Goal: Contribute content: Contribute content

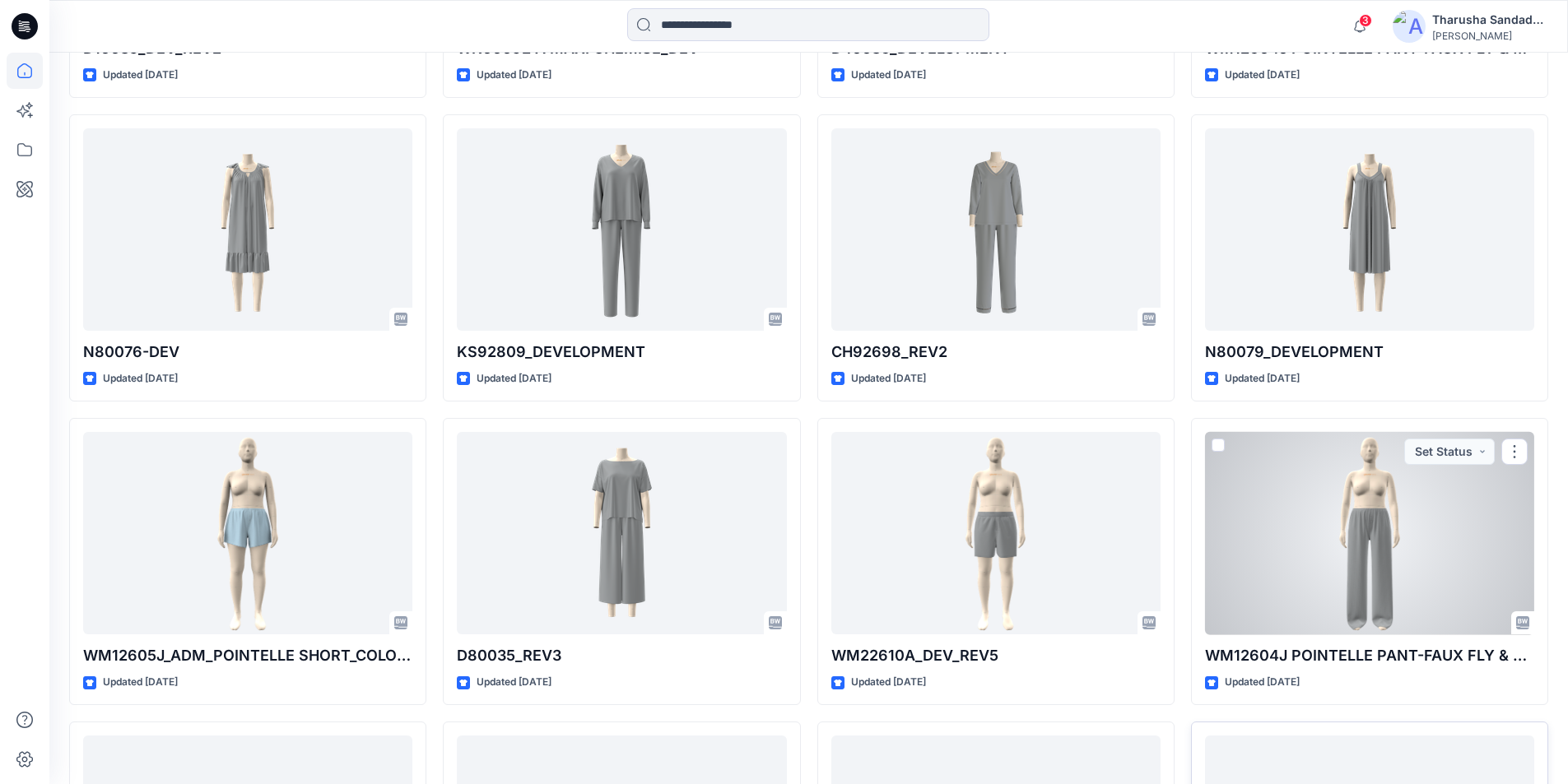
scroll to position [3074, 0]
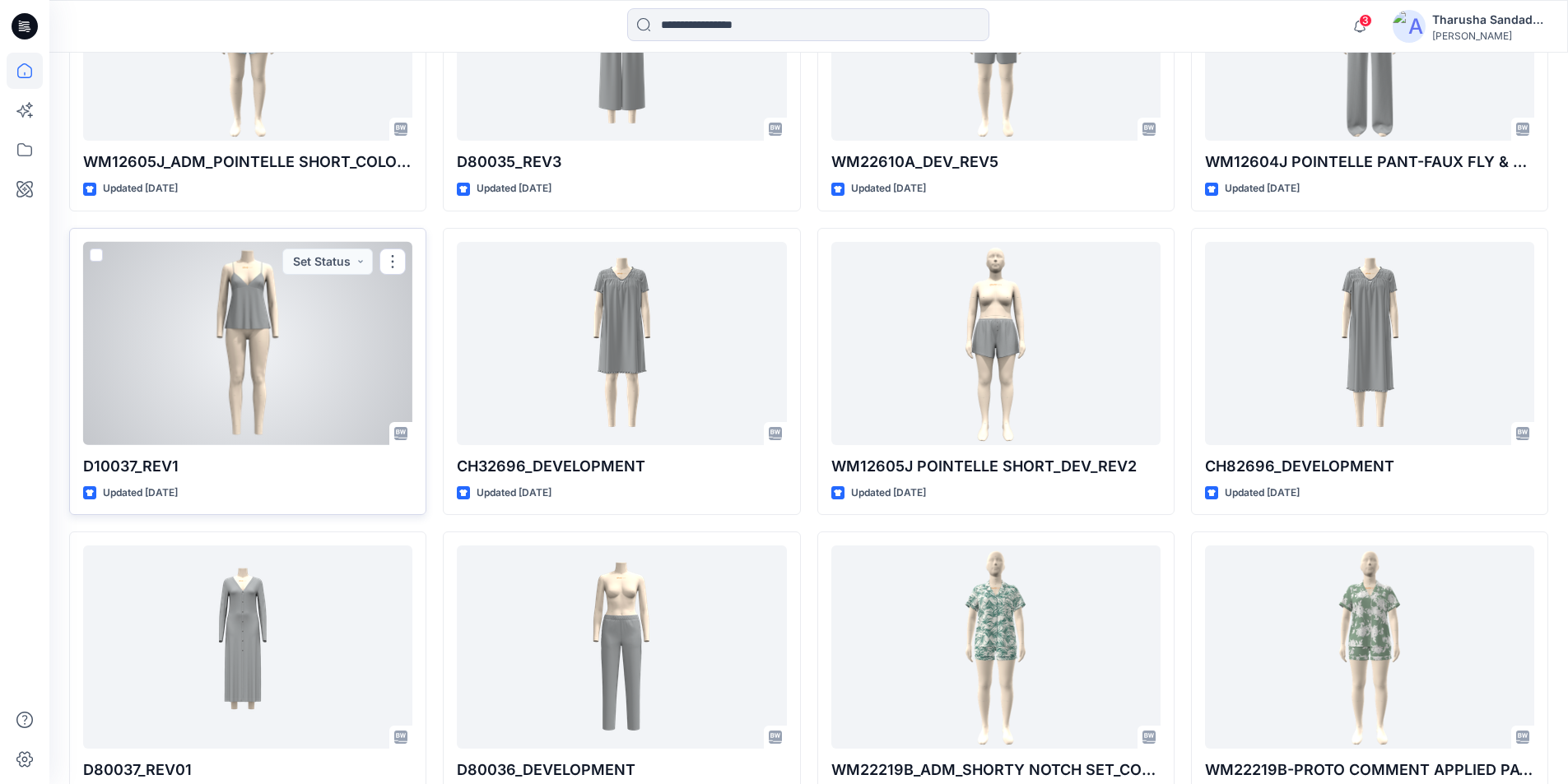
click at [219, 371] on div at bounding box center [247, 343] width 329 height 203
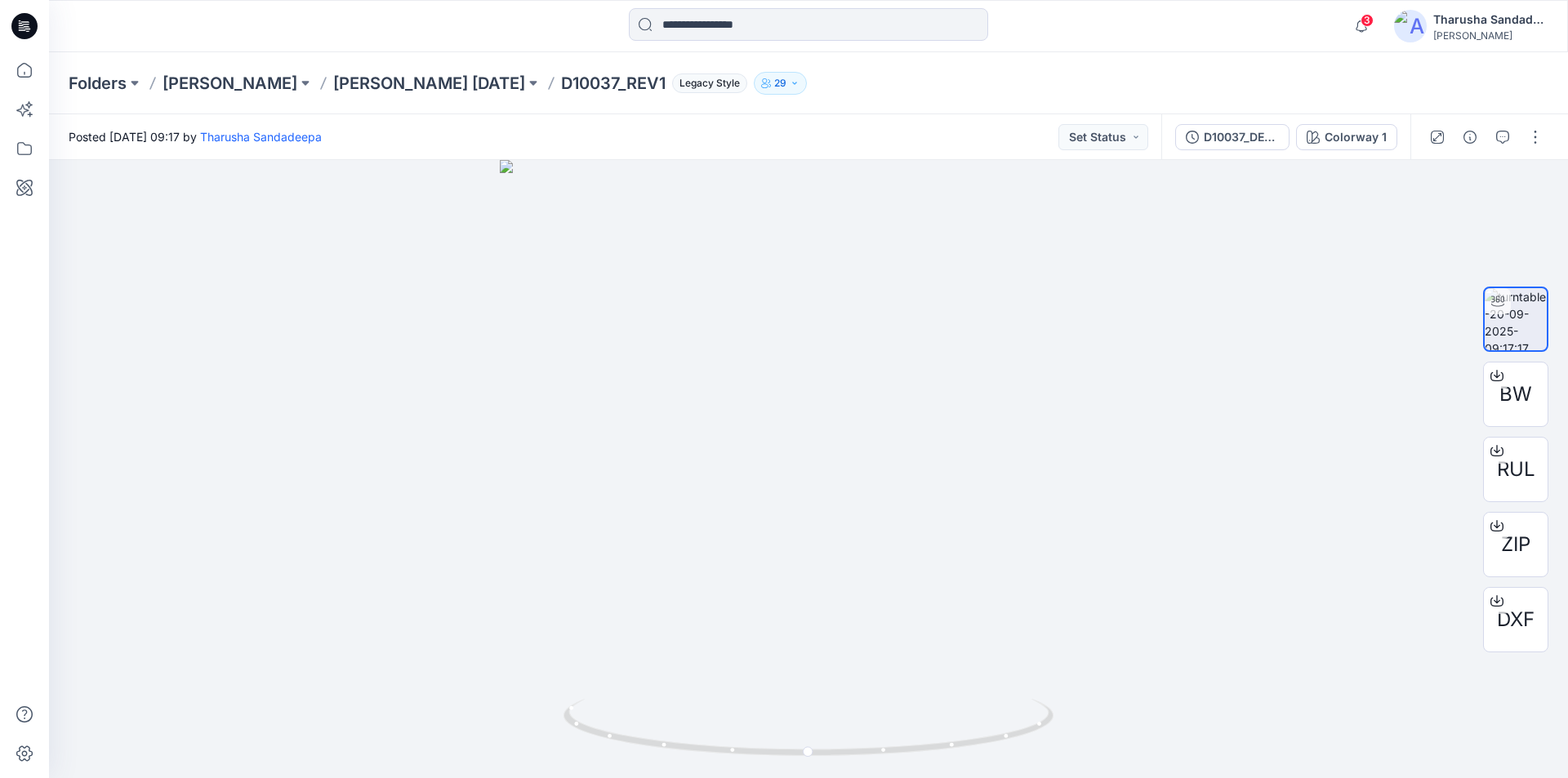
click at [29, 39] on icon at bounding box center [25, 26] width 26 height 52
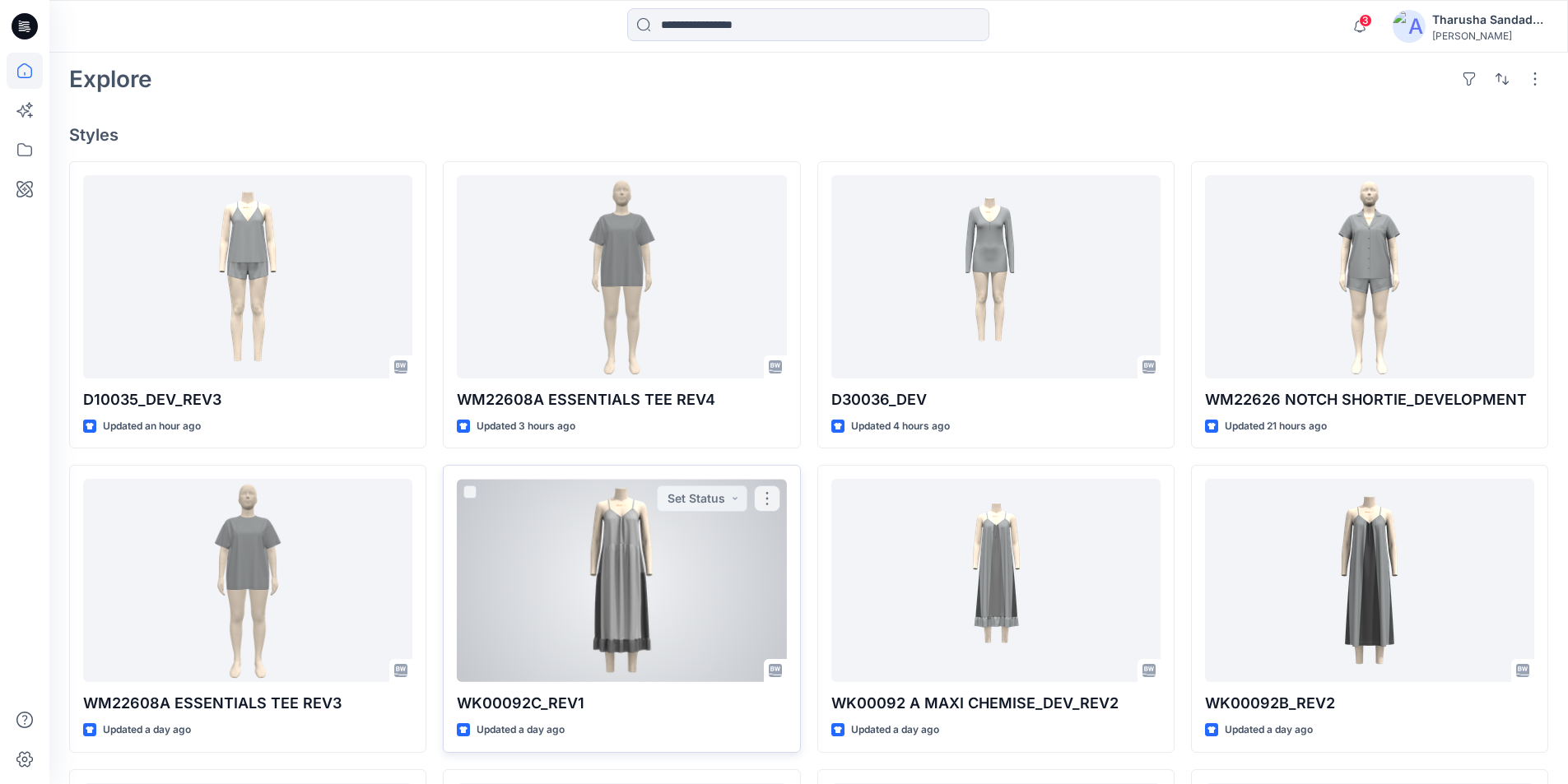
scroll to position [411, 0]
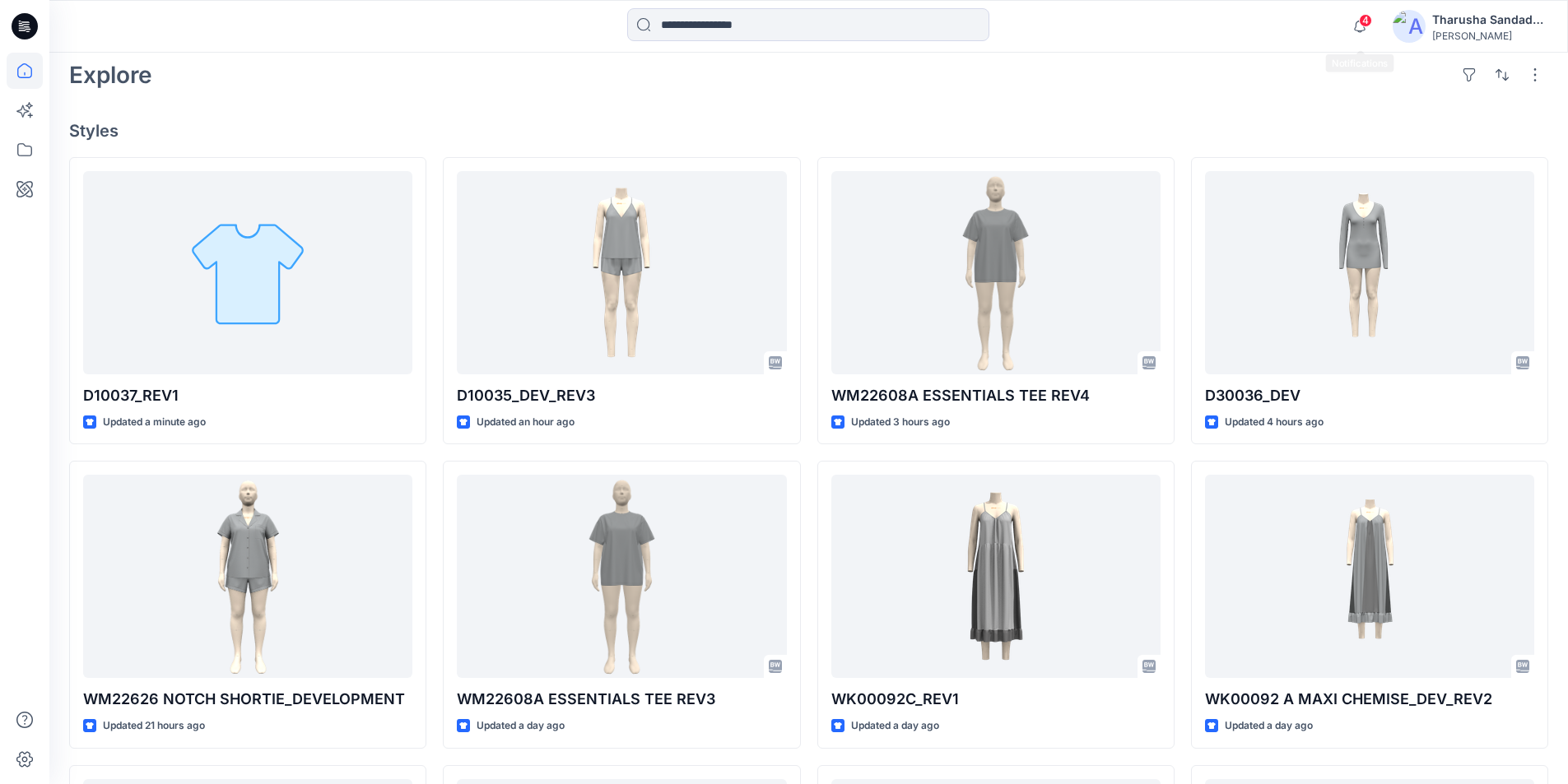
click at [1367, 19] on span "4" at bounding box center [1366, 21] width 13 height 13
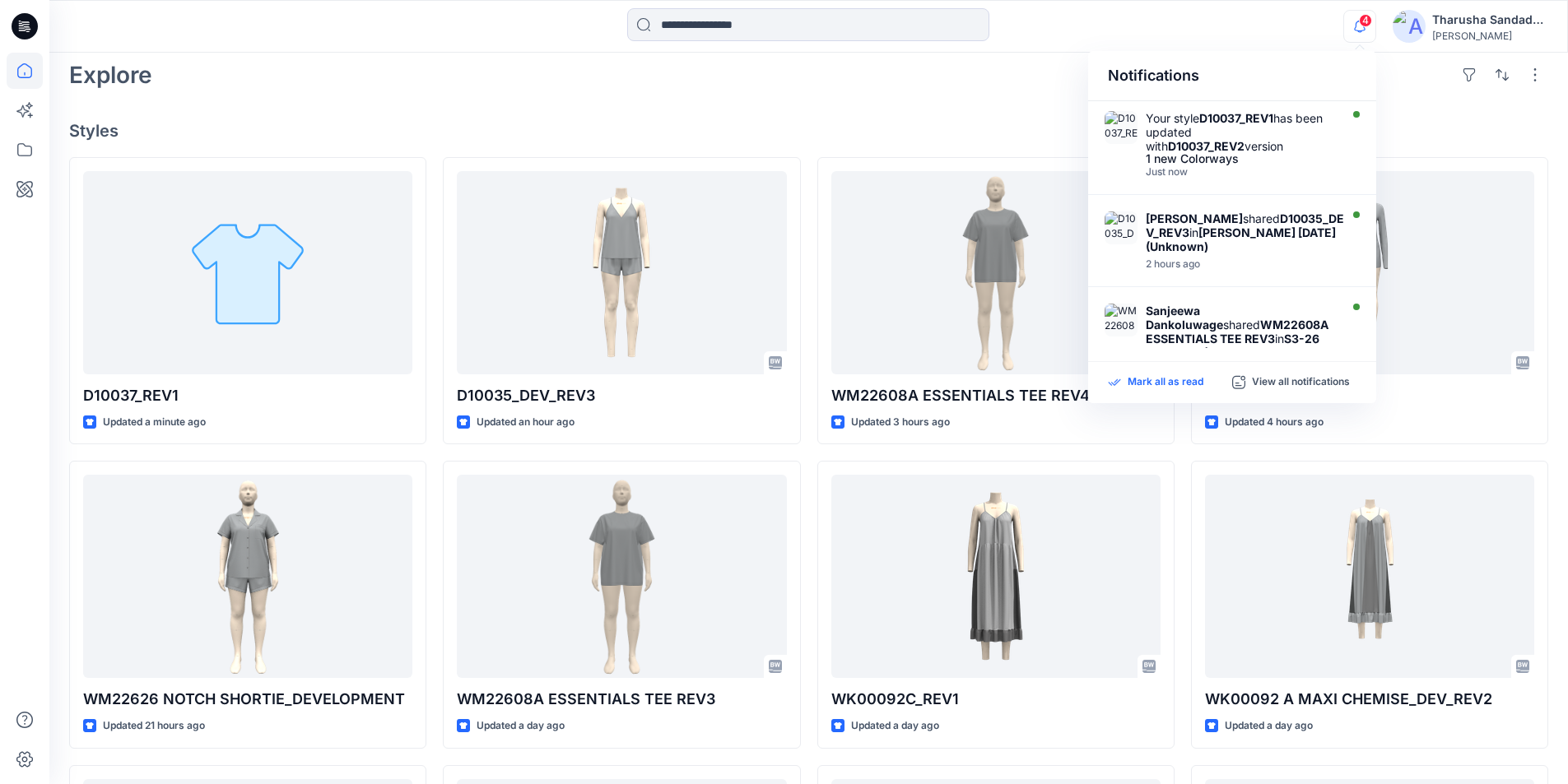
click at [1170, 388] on p "Mark all as read" at bounding box center [1165, 383] width 76 height 15
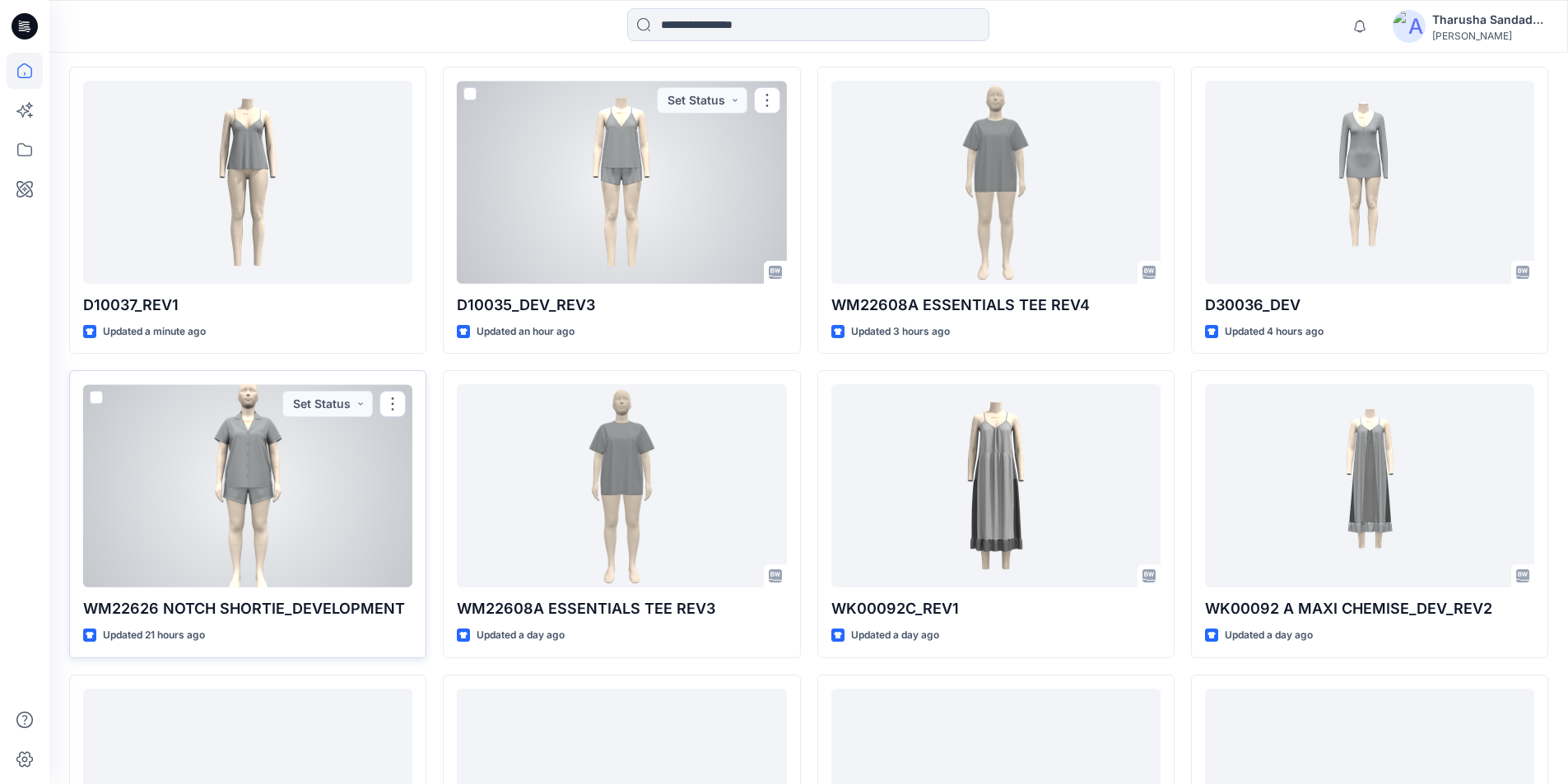
scroll to position [329, 0]
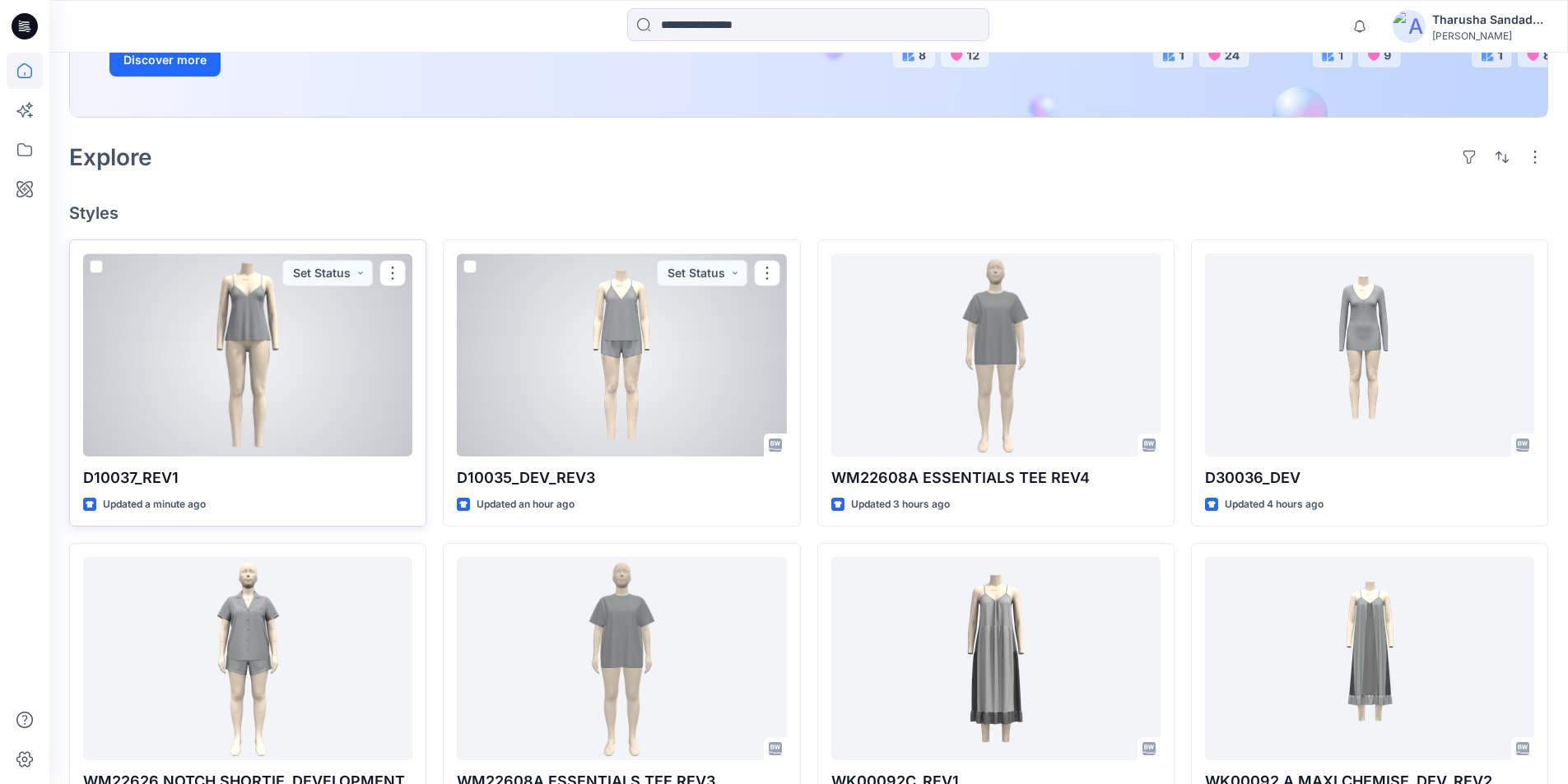
click at [280, 361] on div at bounding box center [247, 354] width 329 height 203
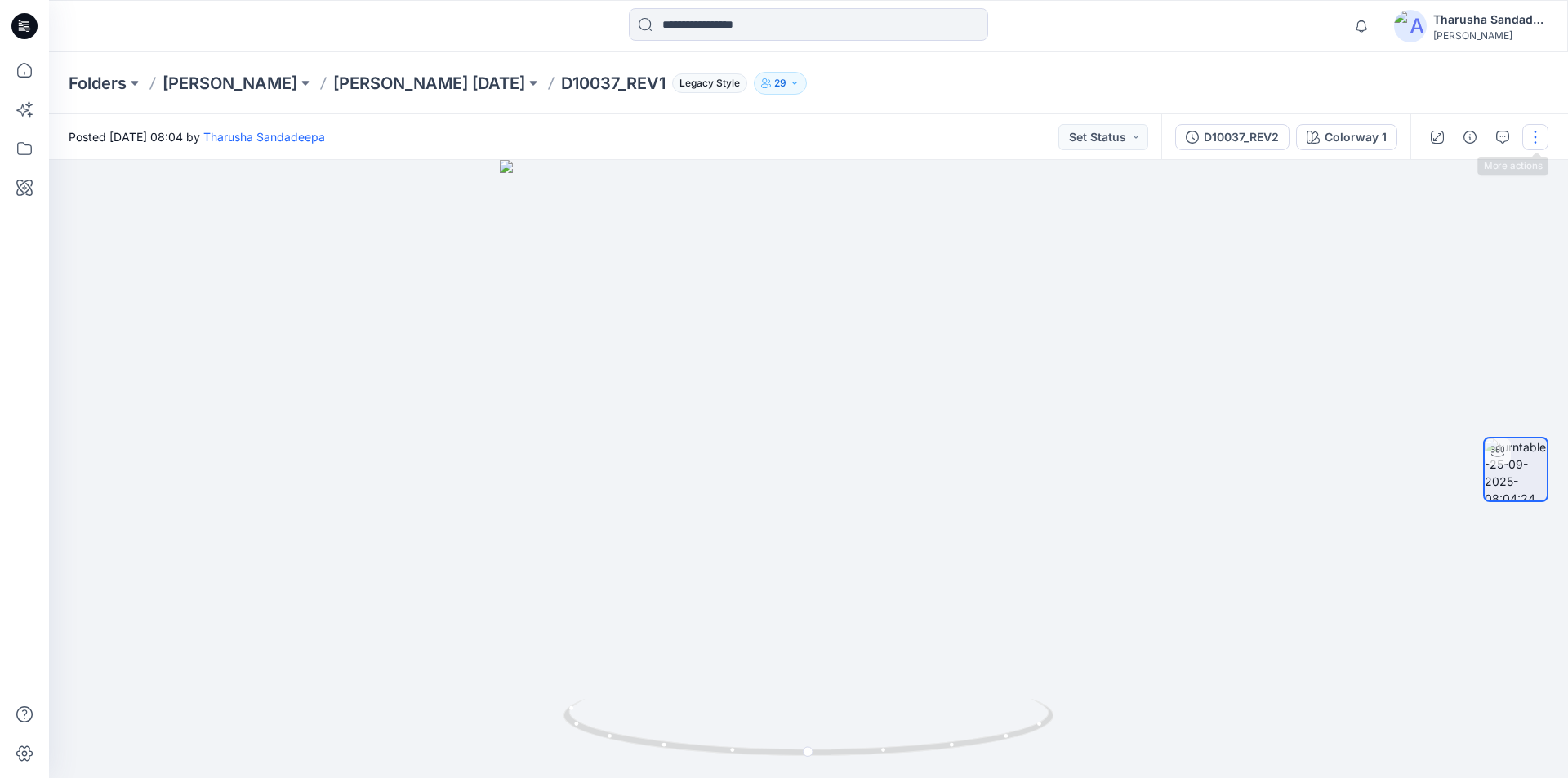
click at [1540, 141] on button "button" at bounding box center [1535, 137] width 26 height 26
click at [1435, 179] on p "Edit" at bounding box center [1431, 175] width 20 height 17
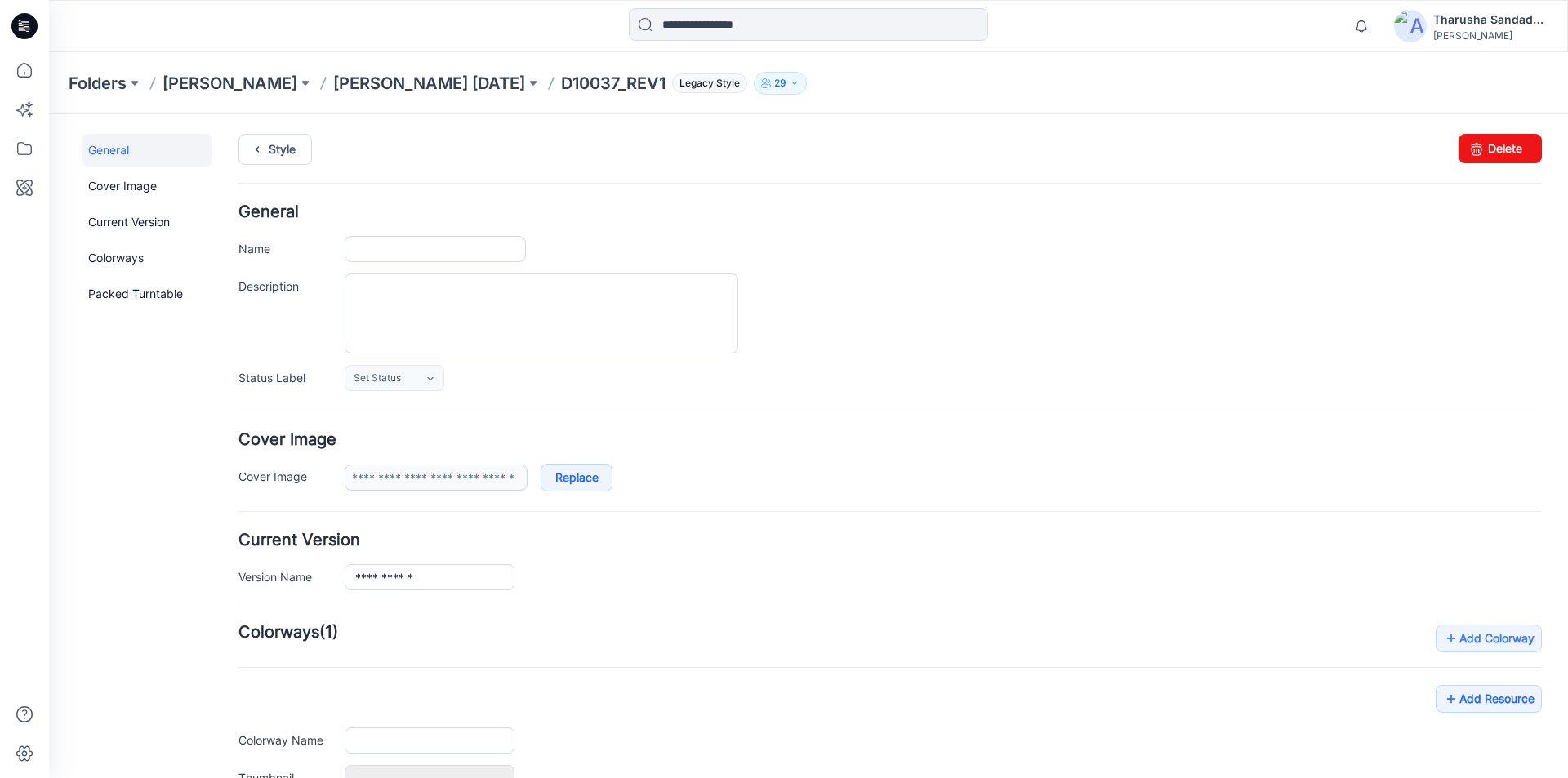
type input "**********"
click at [448, 245] on input "**********" at bounding box center [435, 249] width 182 height 26
type input "**********"
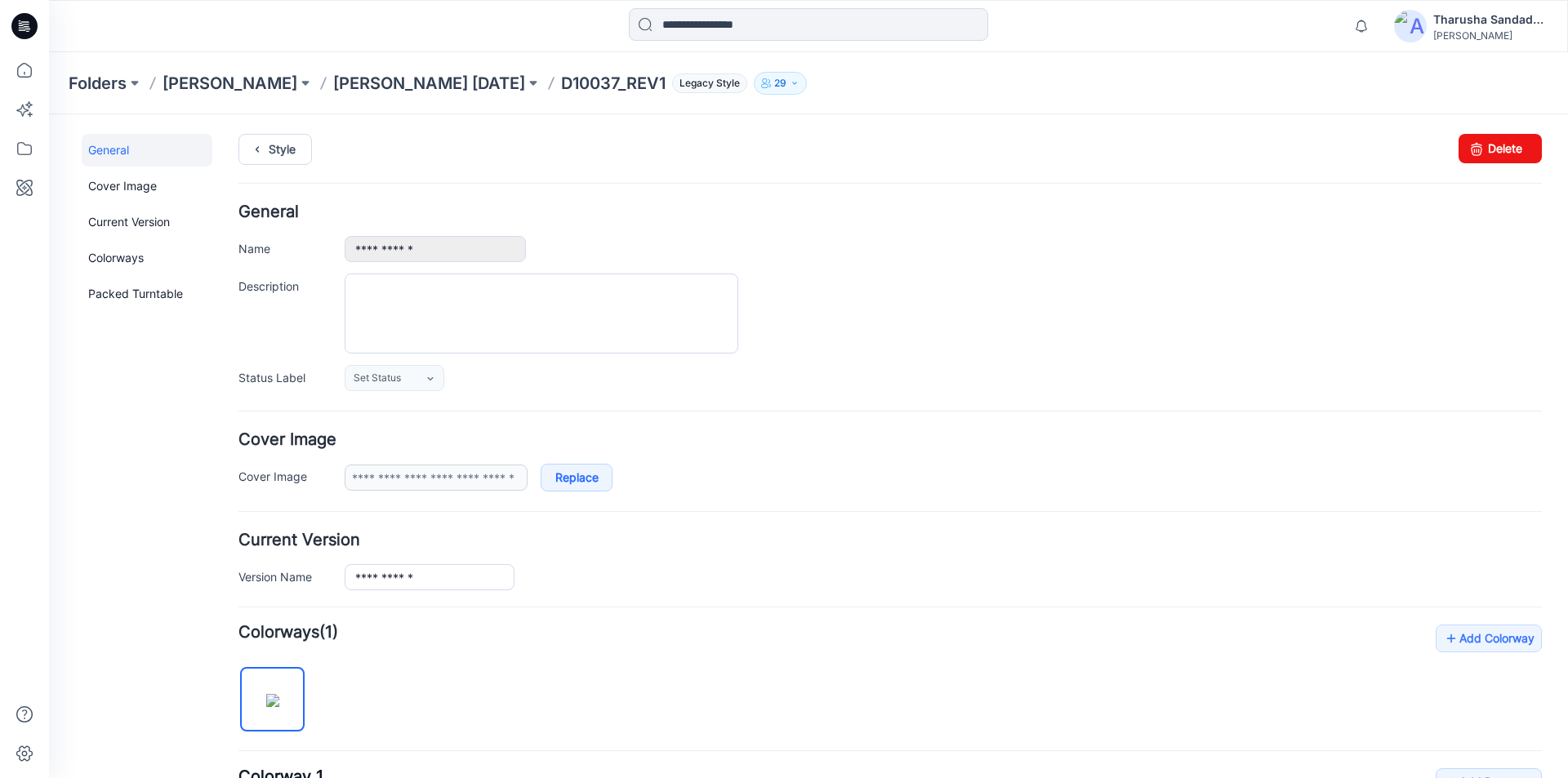
click at [596, 169] on div "Style Changes Saved Delete" at bounding box center [890, 169] width 1304 height 70
click at [32, 29] on icon at bounding box center [25, 26] width 26 height 26
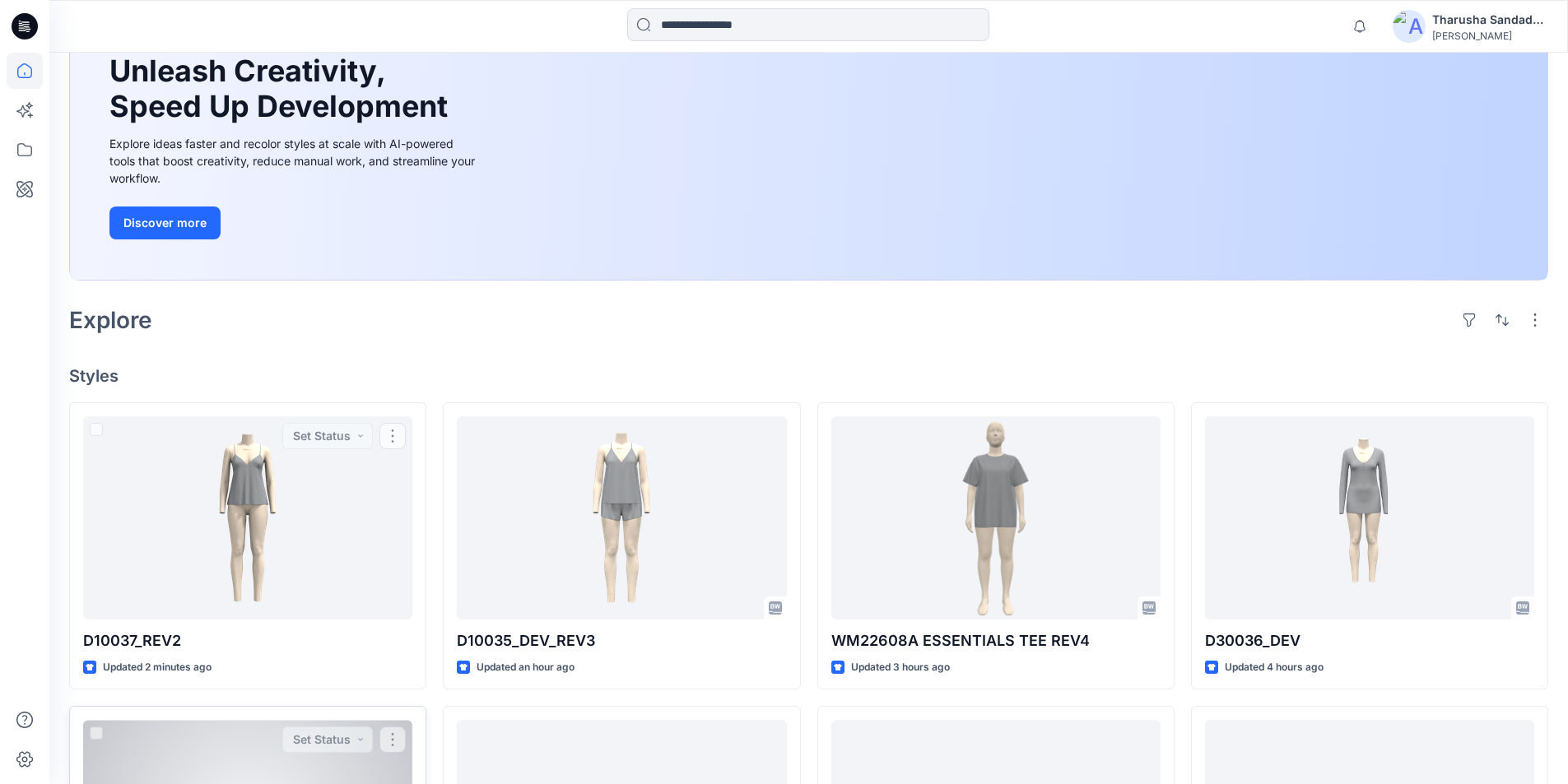
scroll to position [329, 0]
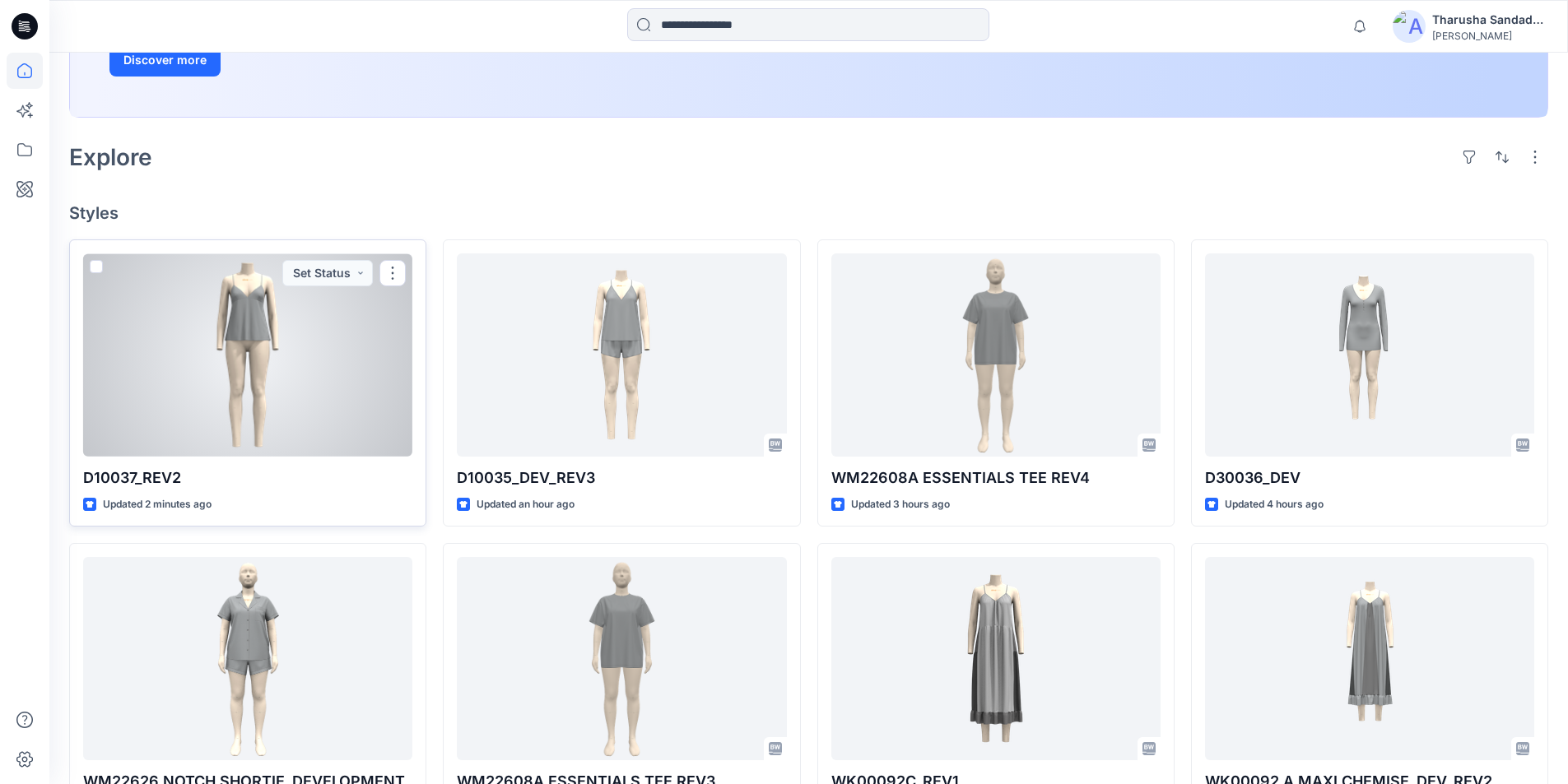
click at [280, 326] on div at bounding box center [247, 354] width 329 height 203
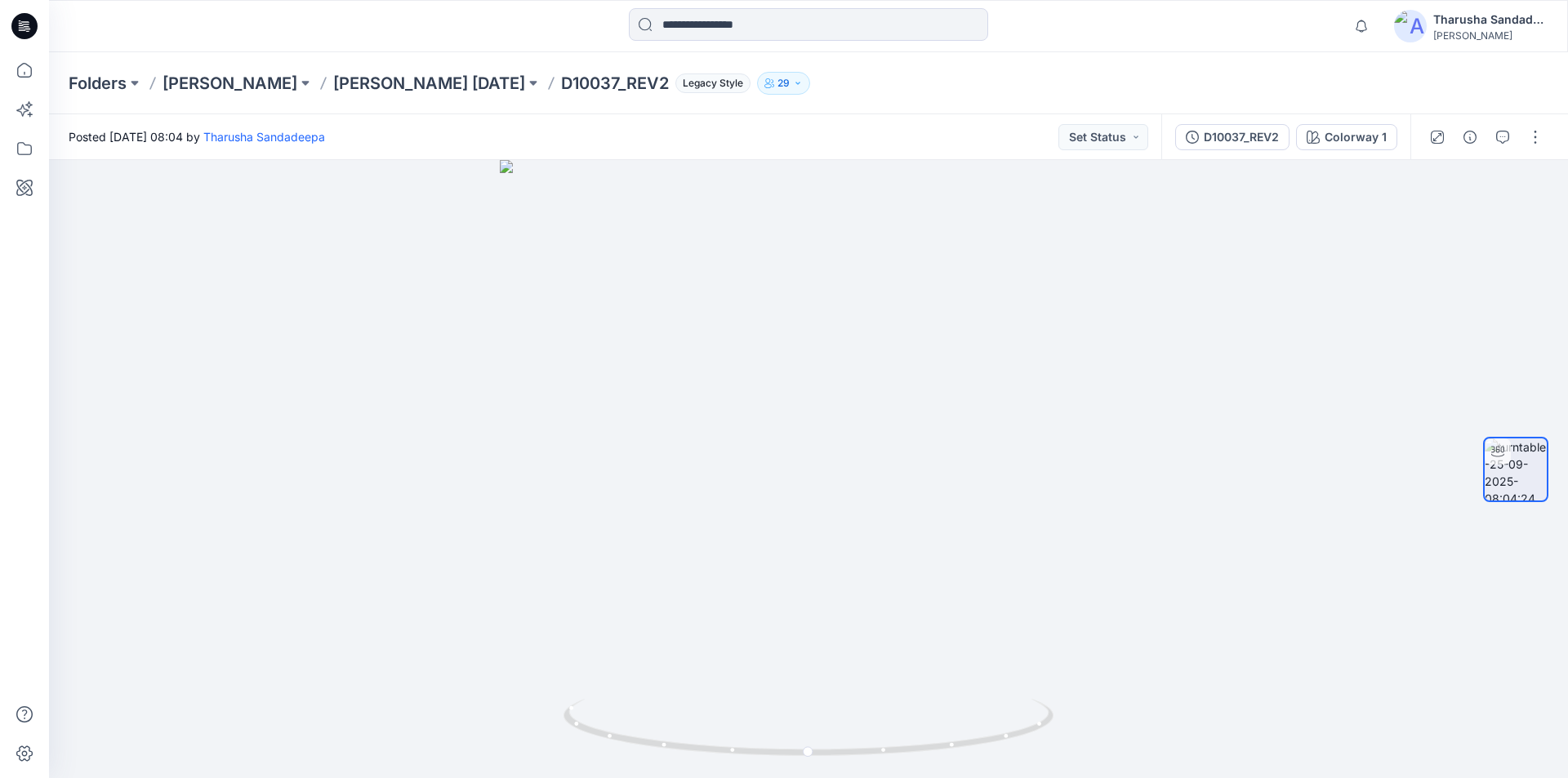
click at [1551, 141] on div at bounding box center [1485, 137] width 151 height 46
click at [1541, 137] on button "button" at bounding box center [1535, 137] width 26 height 26
click at [1436, 176] on p "Edit" at bounding box center [1431, 175] width 20 height 17
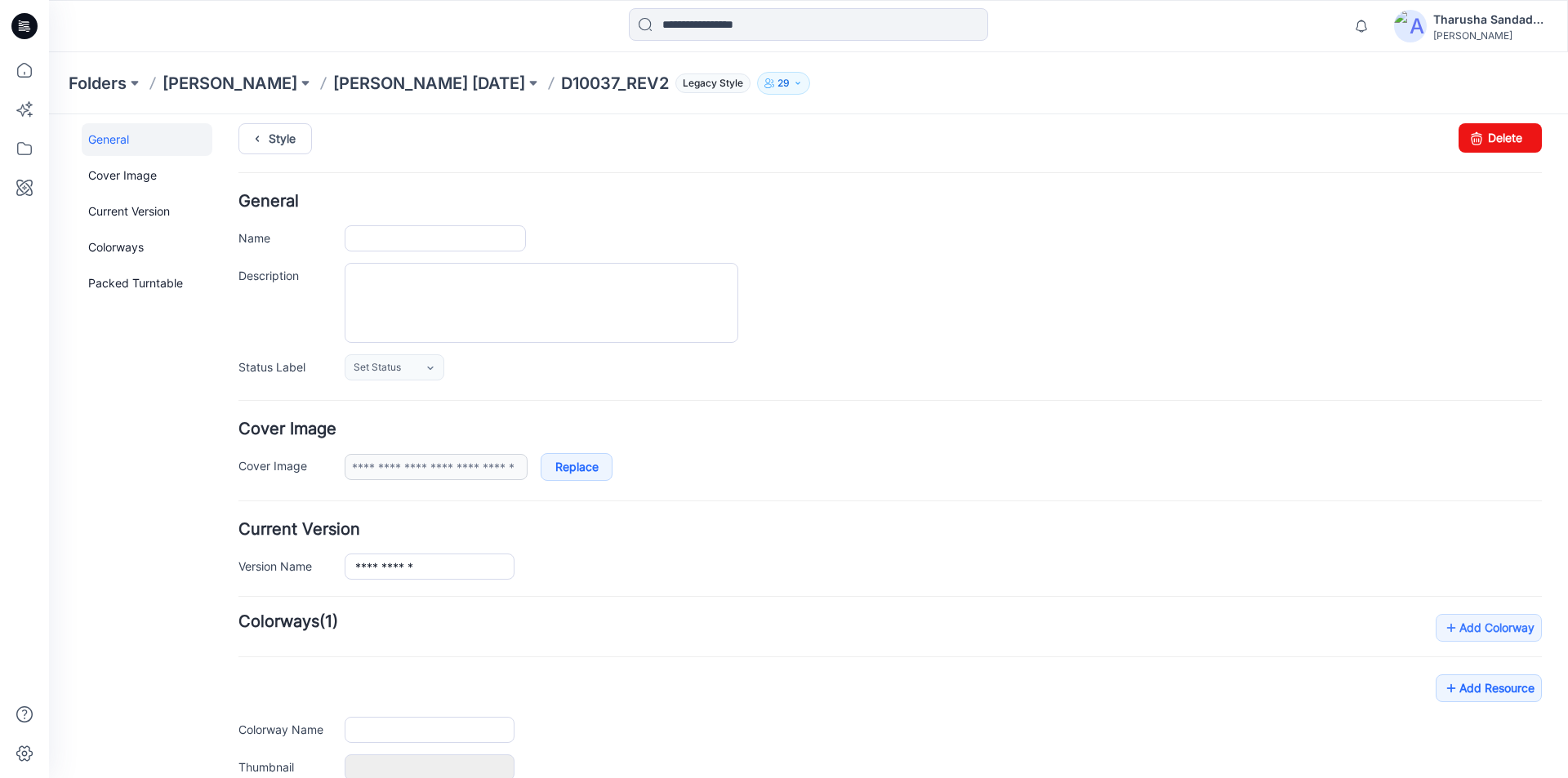
scroll to position [164, 0]
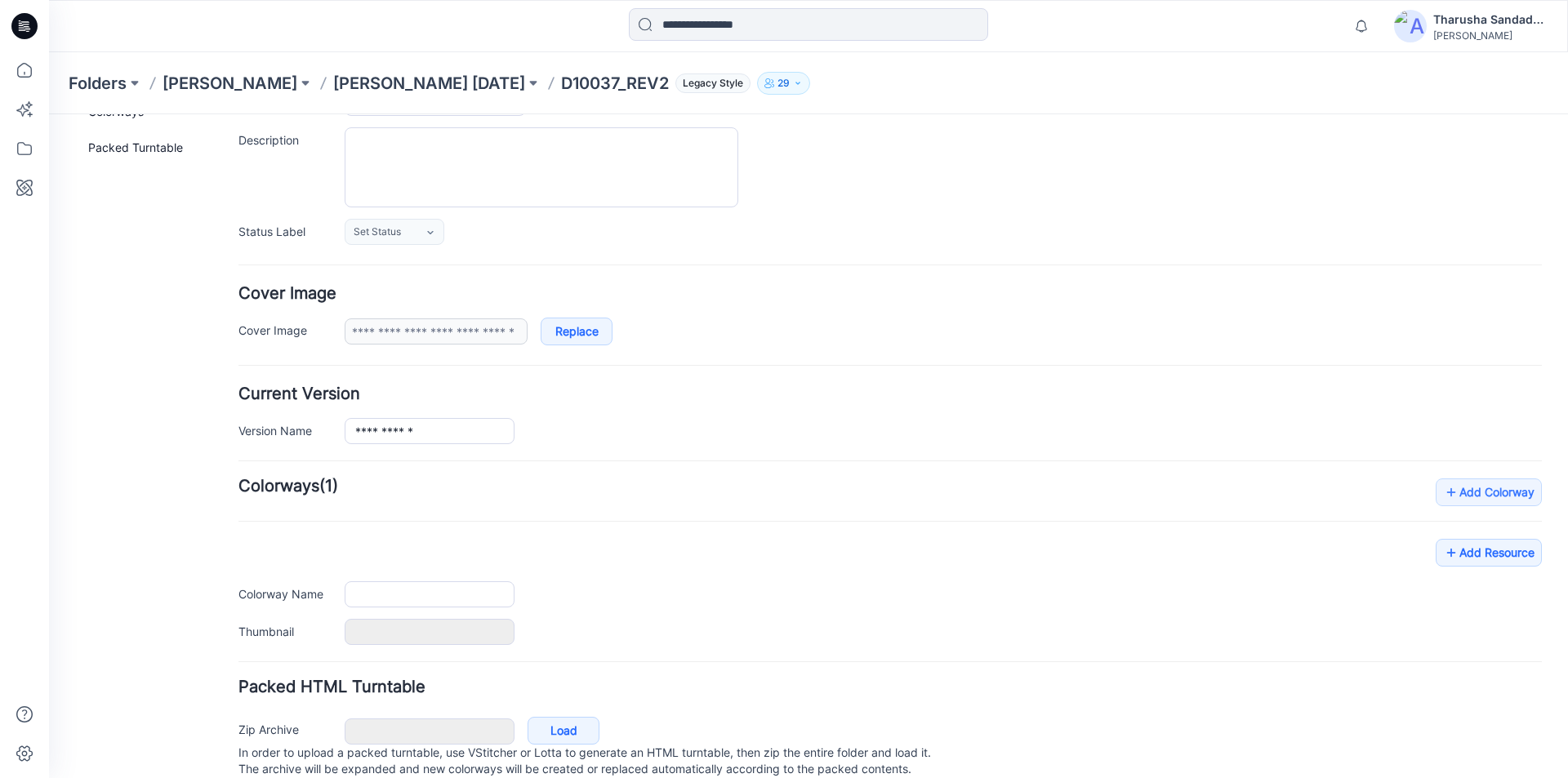
type input "**********"
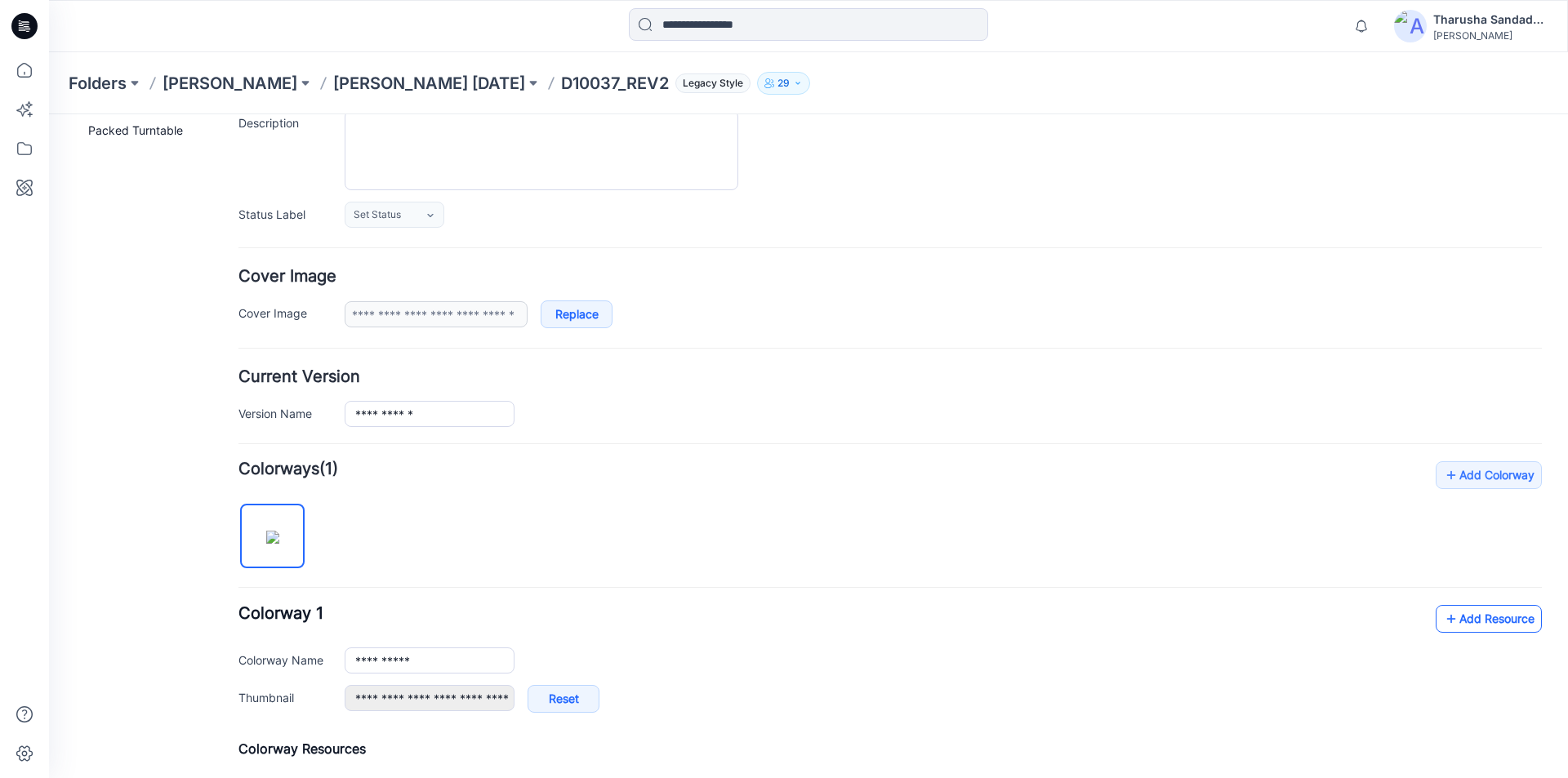
click at [1461, 623] on link "Add Resource" at bounding box center [1489, 618] width 106 height 28
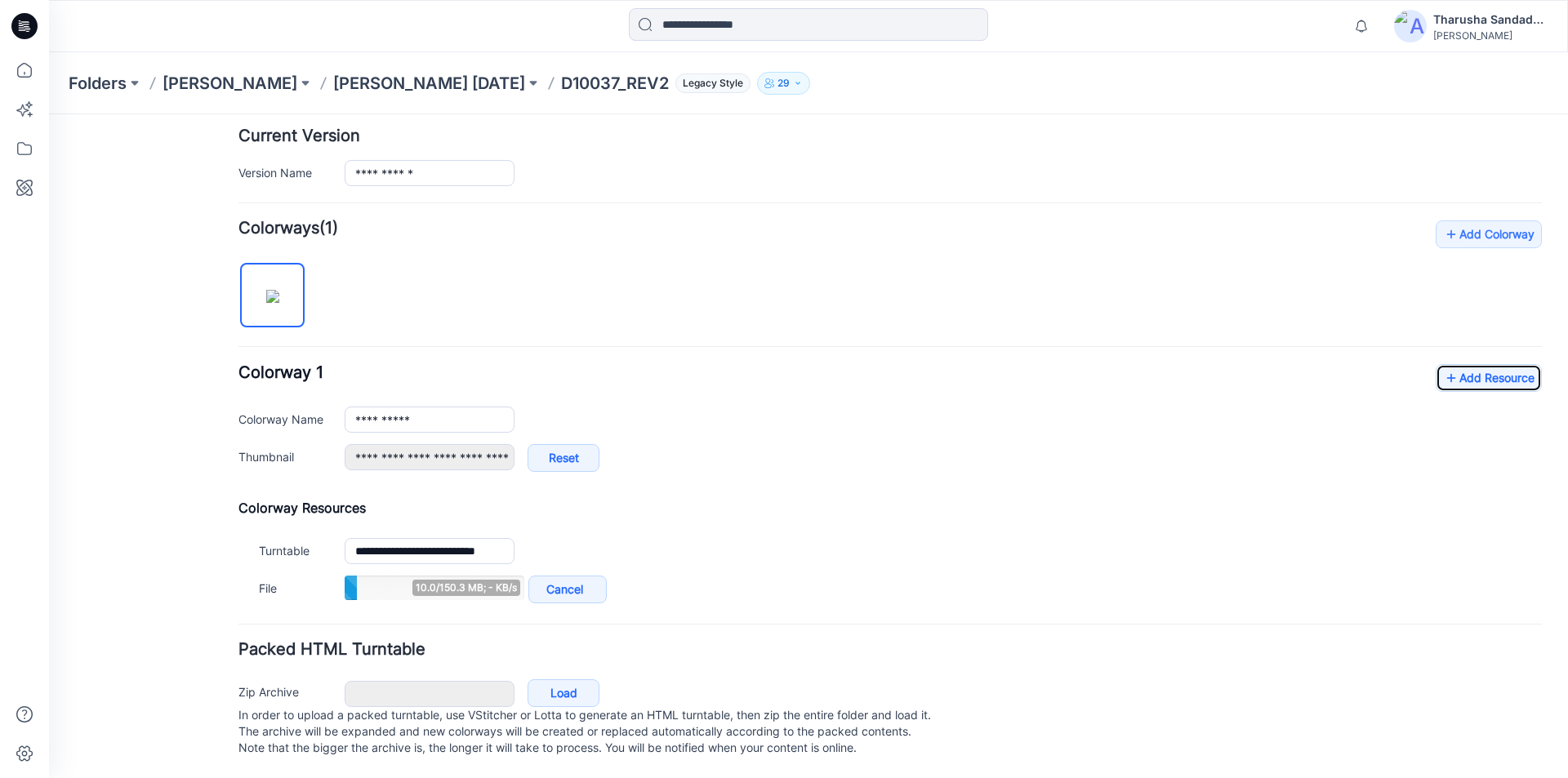
scroll to position [420, 0]
click at [1444, 347] on div "**********" at bounding box center [890, 413] width 1304 height 387
click at [1453, 364] on link "Add Resource" at bounding box center [1489, 378] width 106 height 28
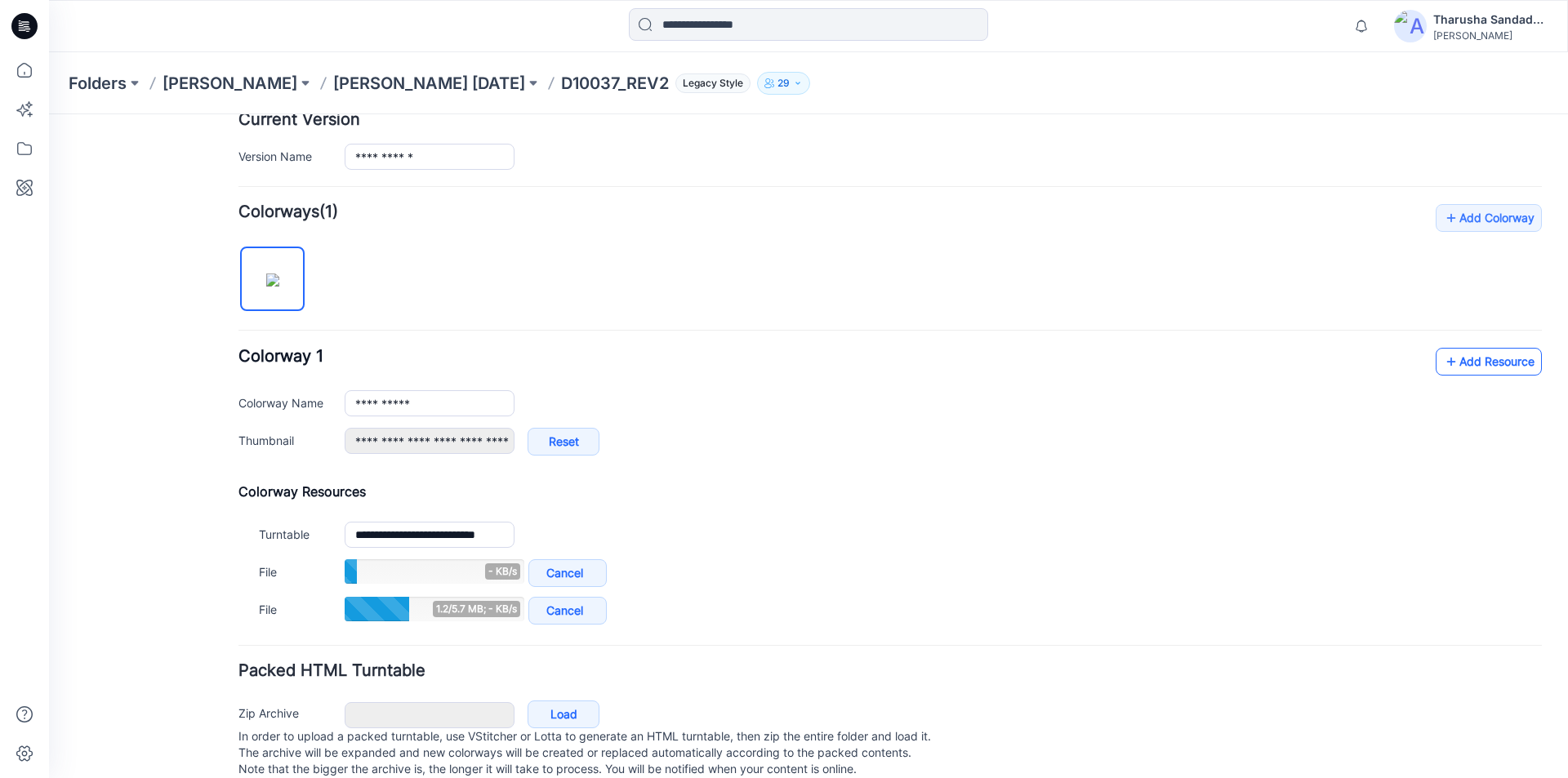
click at [1467, 366] on link "Add Resource" at bounding box center [1489, 362] width 106 height 28
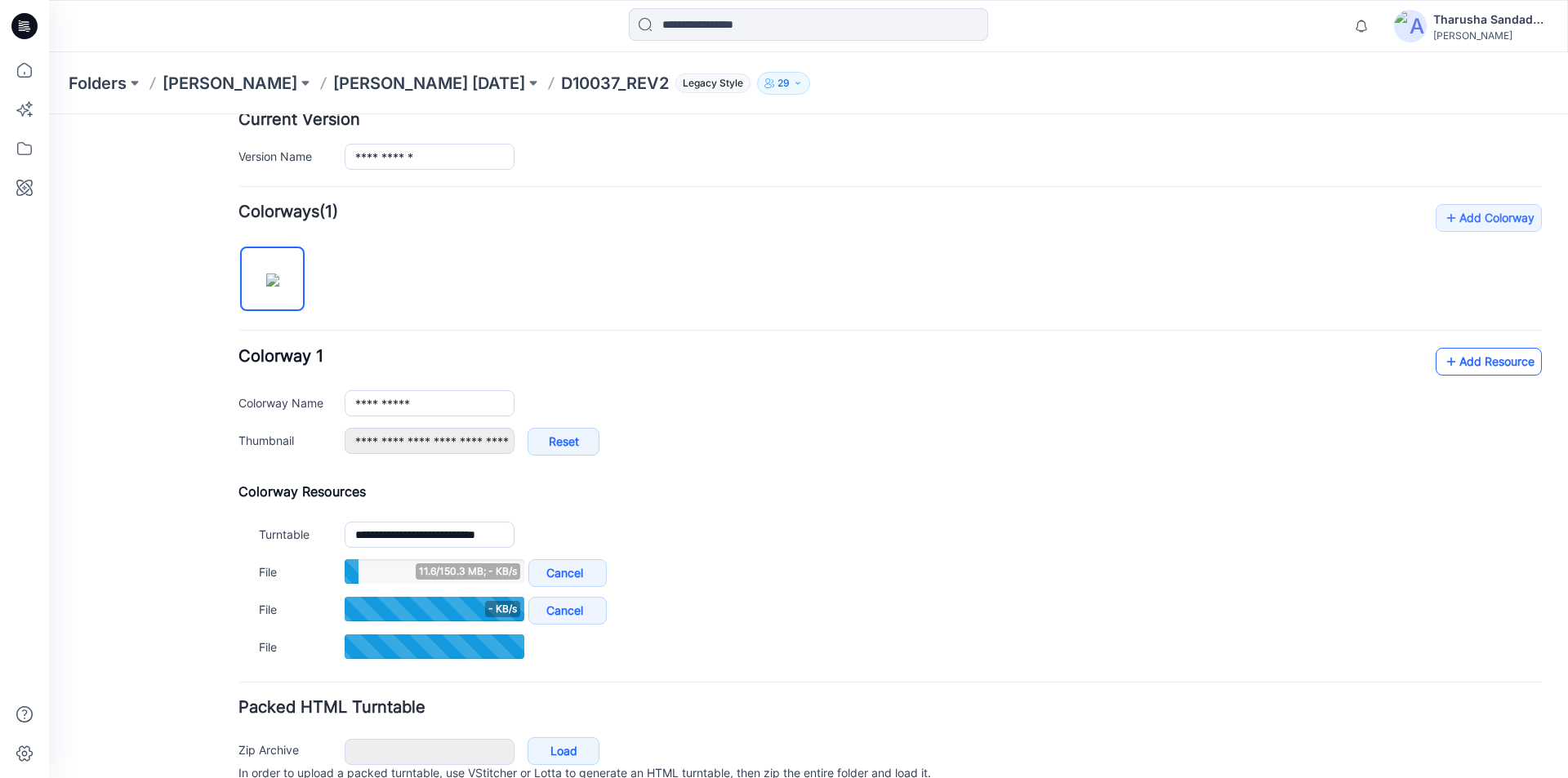
click at [1495, 358] on link "Add Resource" at bounding box center [1489, 362] width 106 height 28
click at [1486, 367] on link "Add Resource" at bounding box center [1489, 362] width 106 height 28
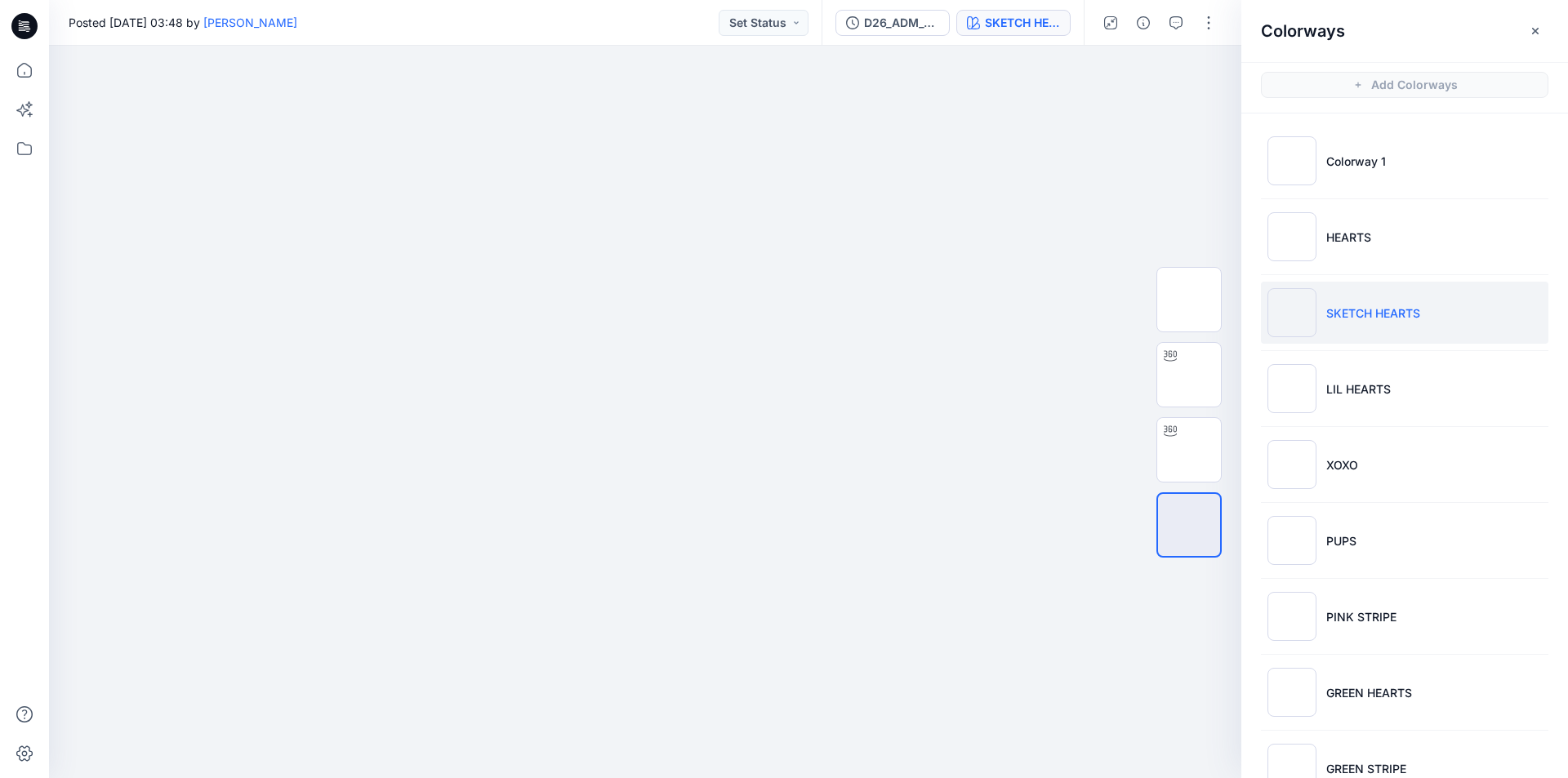
scroll to position [82, 0]
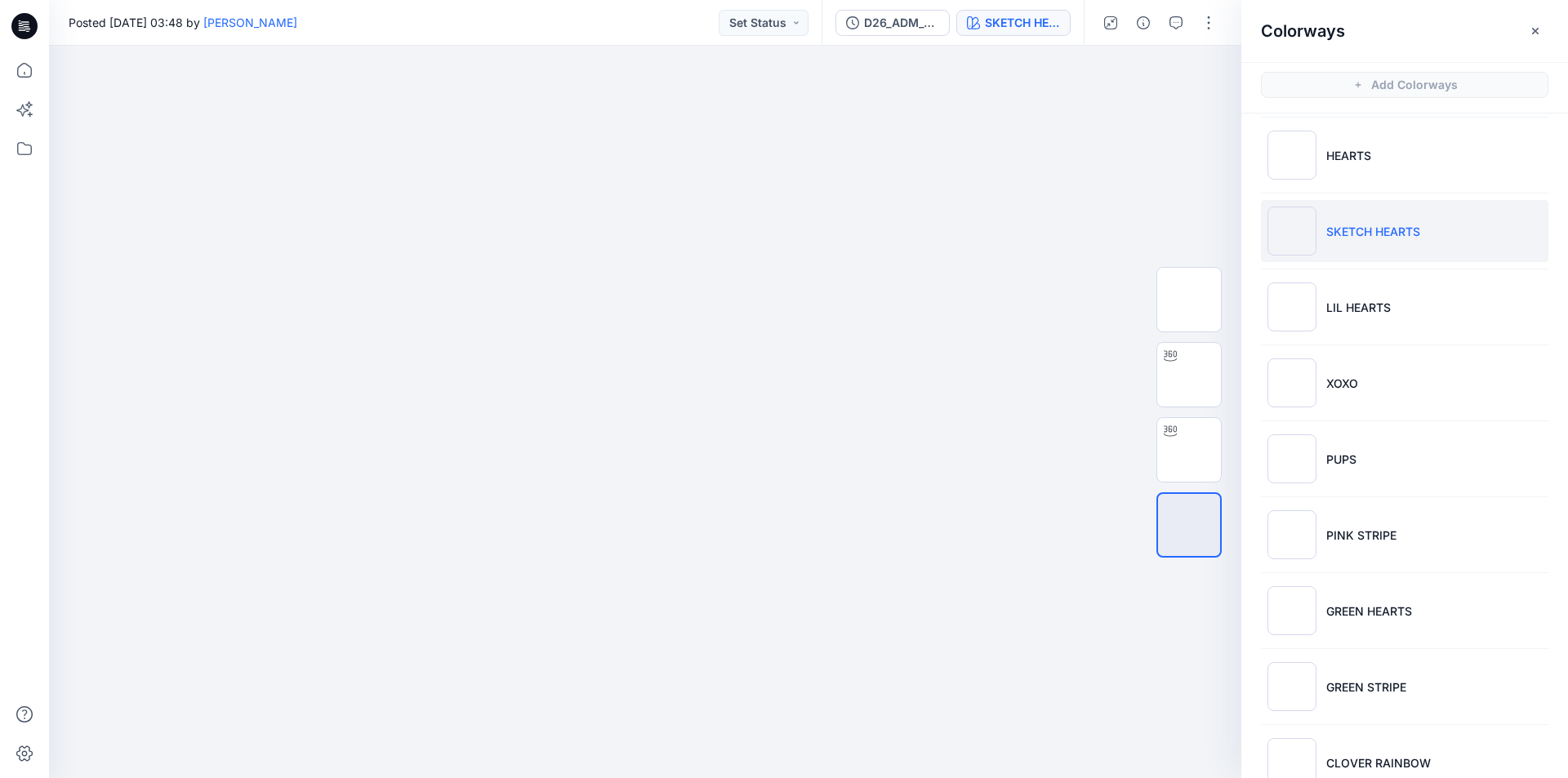
click at [659, 14] on div "Posted [DATE] 03:48 by [PERSON_NAME] Set Status" at bounding box center [435, 22] width 773 height 45
